Goal: Check status: Check status

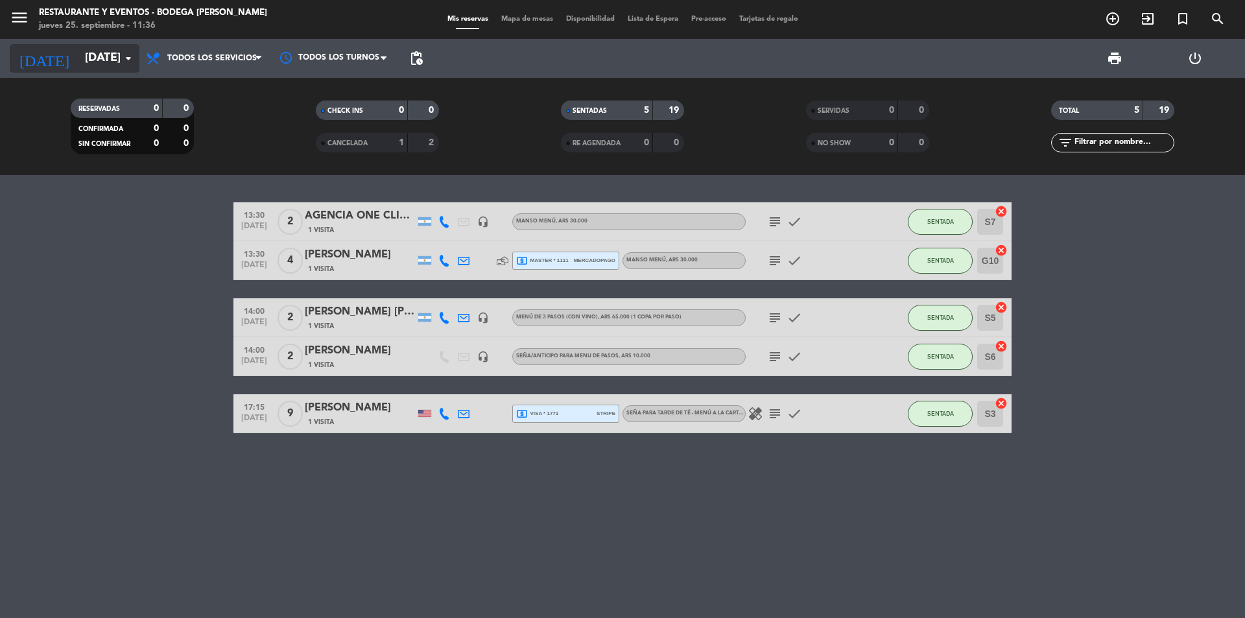
click at [112, 54] on input "[DATE]" at bounding box center [153, 58] width 150 height 26
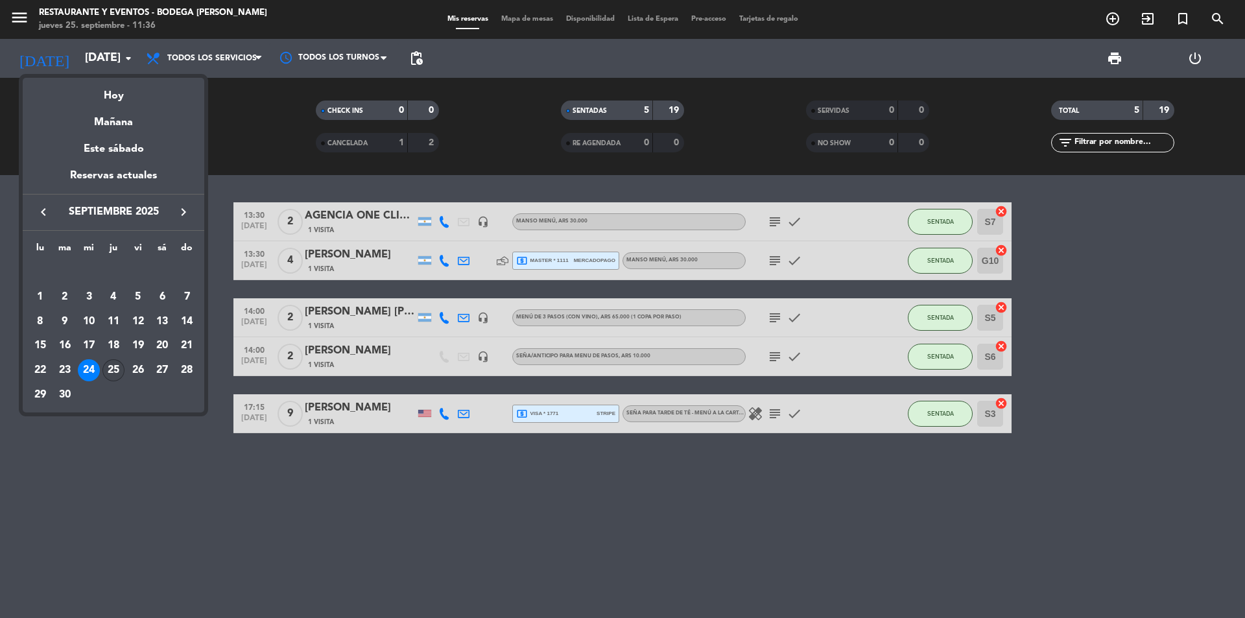
click at [111, 370] on div "25" at bounding box center [113, 370] width 22 height 22
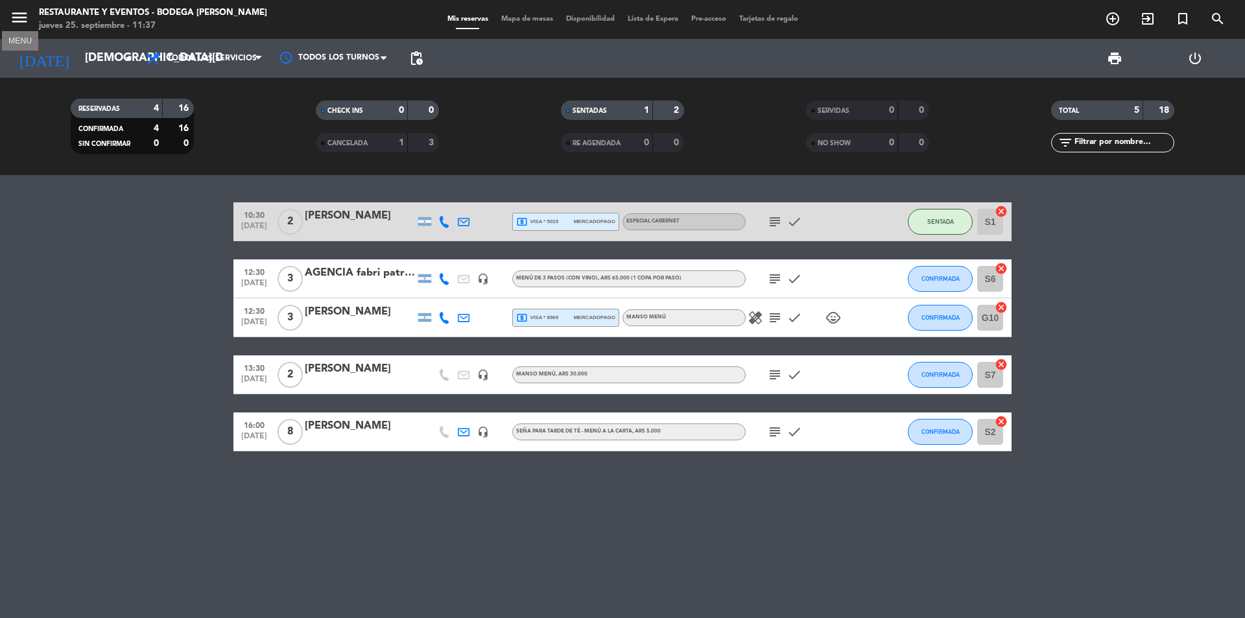
click at [16, 14] on icon "menu" at bounding box center [19, 17] width 19 height 19
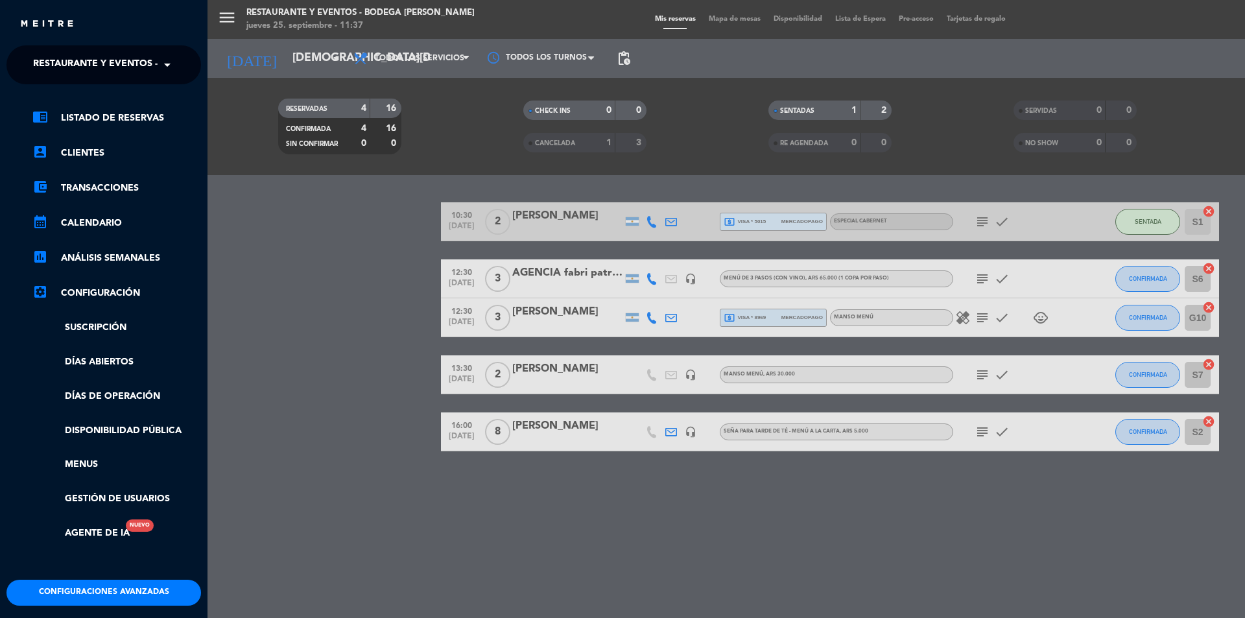
click at [86, 48] on ng-select "× Restaurante y Eventos - Bodega [PERSON_NAME] ×" at bounding box center [103, 64] width 195 height 39
click at [120, 58] on span "Restaurante y Eventos - Bodega [PERSON_NAME]" at bounding box center [155, 64] width 245 height 27
click at [109, 108] on div "Restaurante y Eventos - Bodega [PERSON_NAME]" at bounding box center [103, 99] width 193 height 19
click at [123, 54] on span "Restaurante y Eventos - Bodega [PERSON_NAME]" at bounding box center [155, 64] width 245 height 27
click at [145, 116] on span "Turismo - Bodega [PERSON_NAME]" at bounding box center [97, 119] width 167 height 15
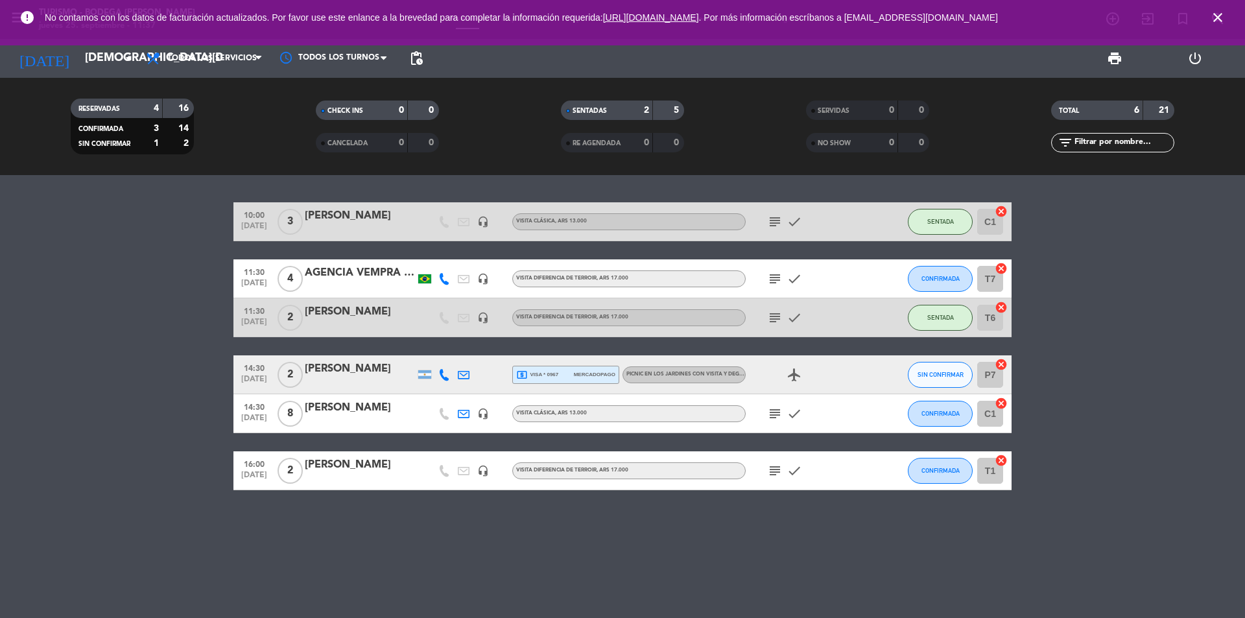
click at [800, 376] on icon "airplanemode_active" at bounding box center [795, 375] width 16 height 16
click at [95, 59] on input "[DEMOGRAPHIC_DATA][DATE]" at bounding box center [153, 58] width 150 height 26
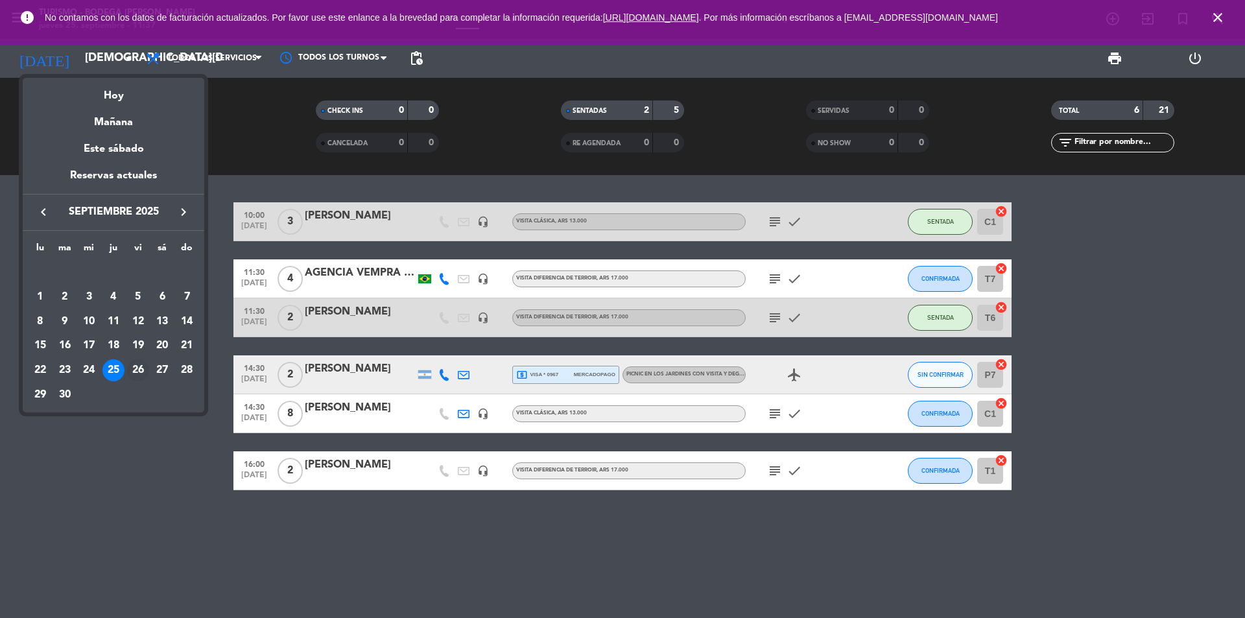
click at [132, 368] on div "26" at bounding box center [138, 370] width 22 height 22
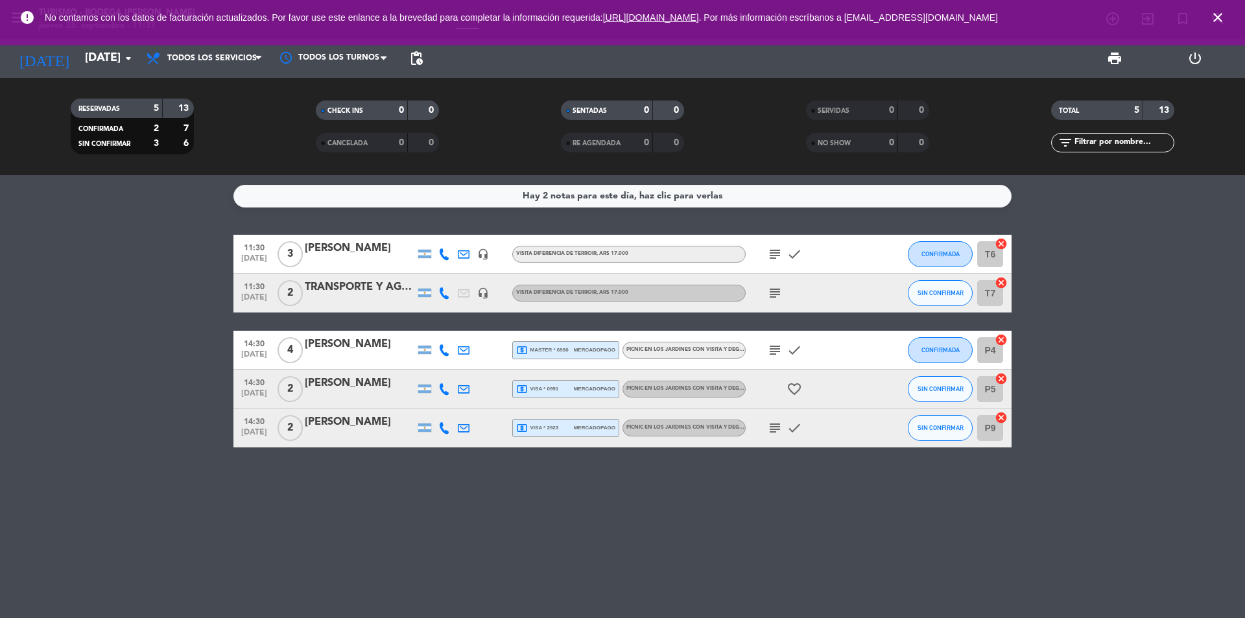
click at [794, 393] on icon "favorite_border" at bounding box center [795, 389] width 16 height 16
click at [145, 389] on bookings-row "11:30 [DATE] 3 [PERSON_NAME] headset_mic VISITA DIFERENCIA DE [PERSON_NAME] , A…" at bounding box center [622, 341] width 1245 height 213
click at [110, 64] on input "[DATE]" at bounding box center [153, 58] width 150 height 26
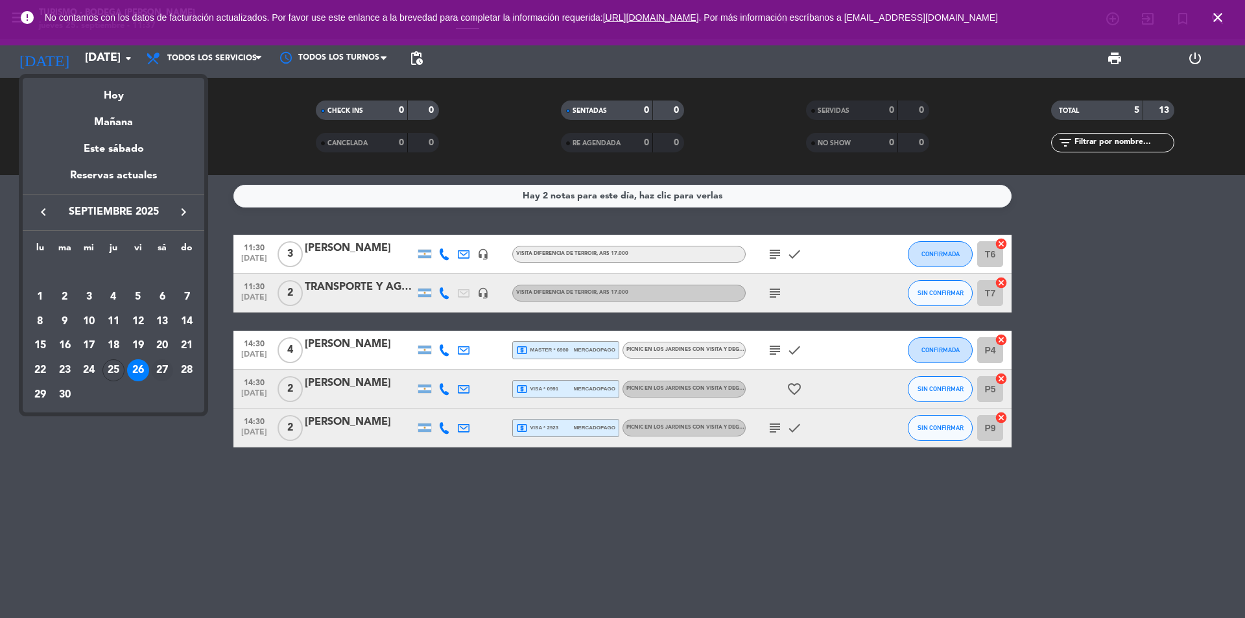
click at [162, 370] on div "27" at bounding box center [162, 370] width 22 height 22
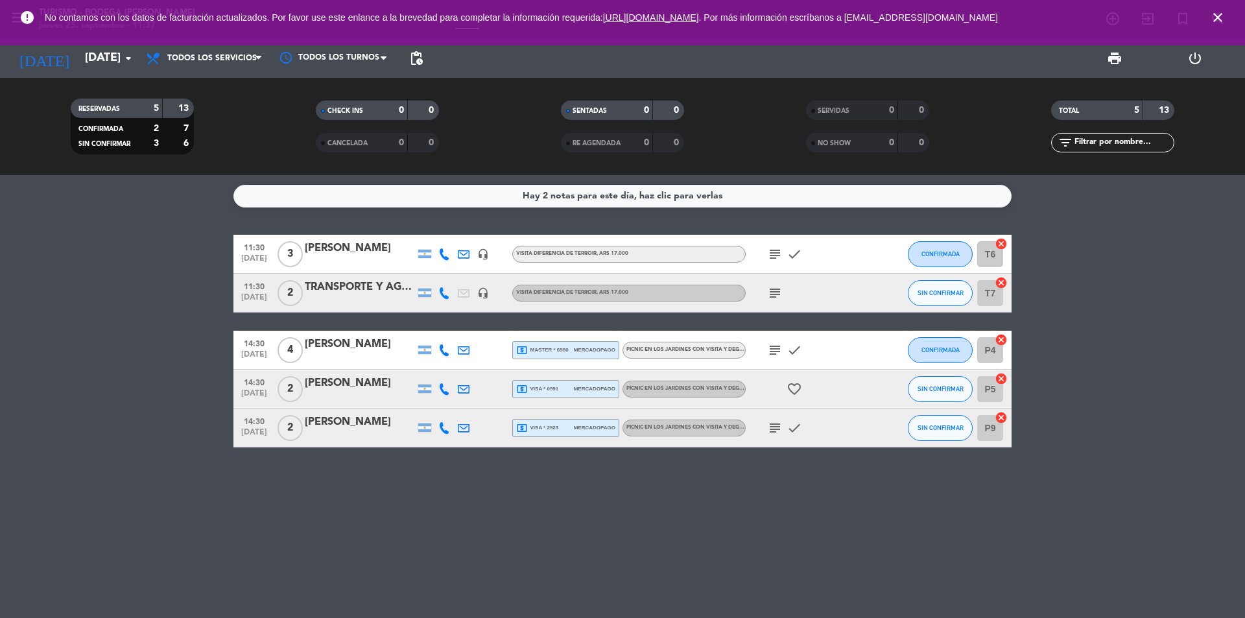
type input "[DATE]"
